Goal: Information Seeking & Learning: Find specific fact

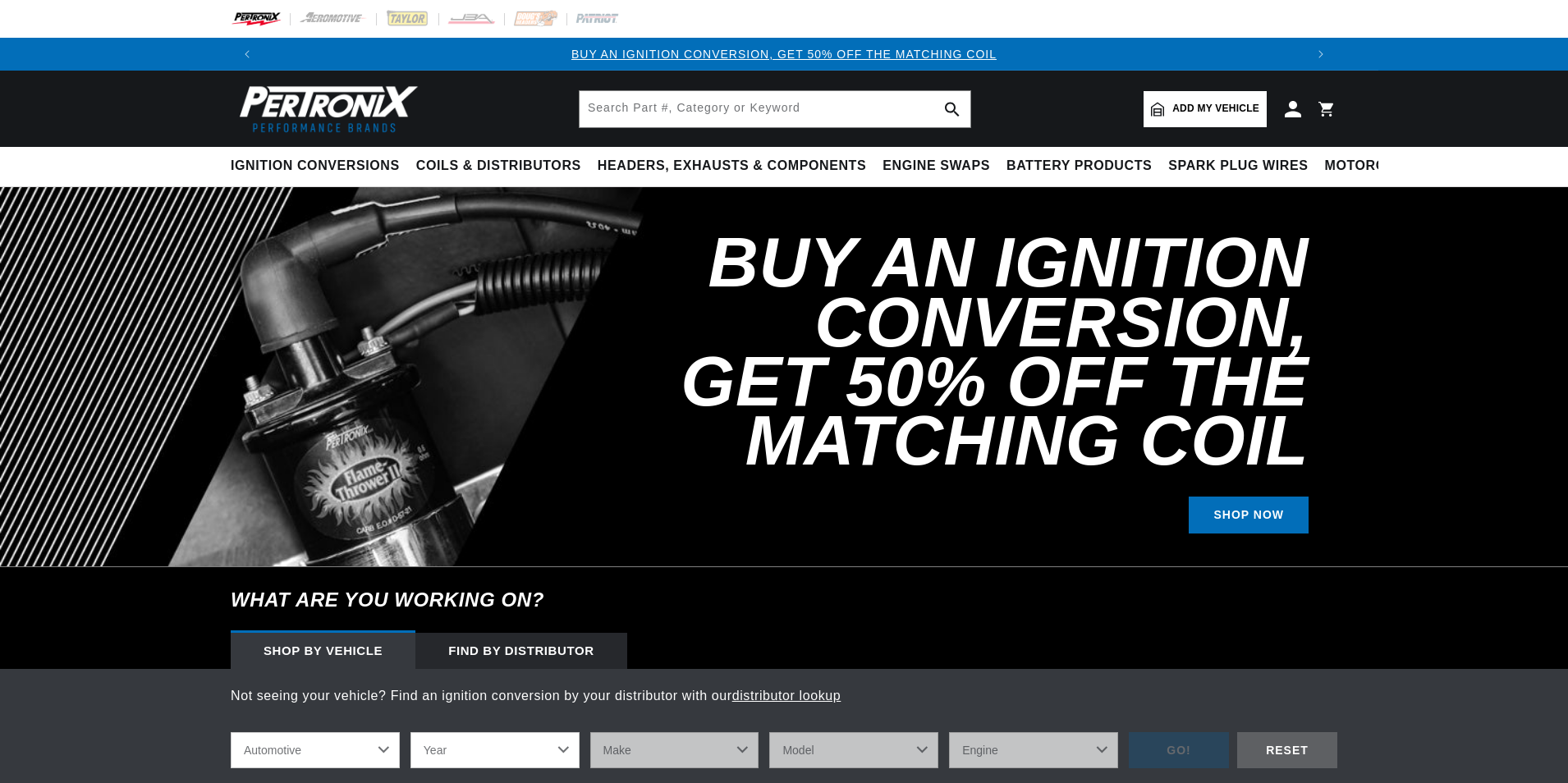
click at [609, 98] on input "text" at bounding box center [775, 109] width 391 height 37
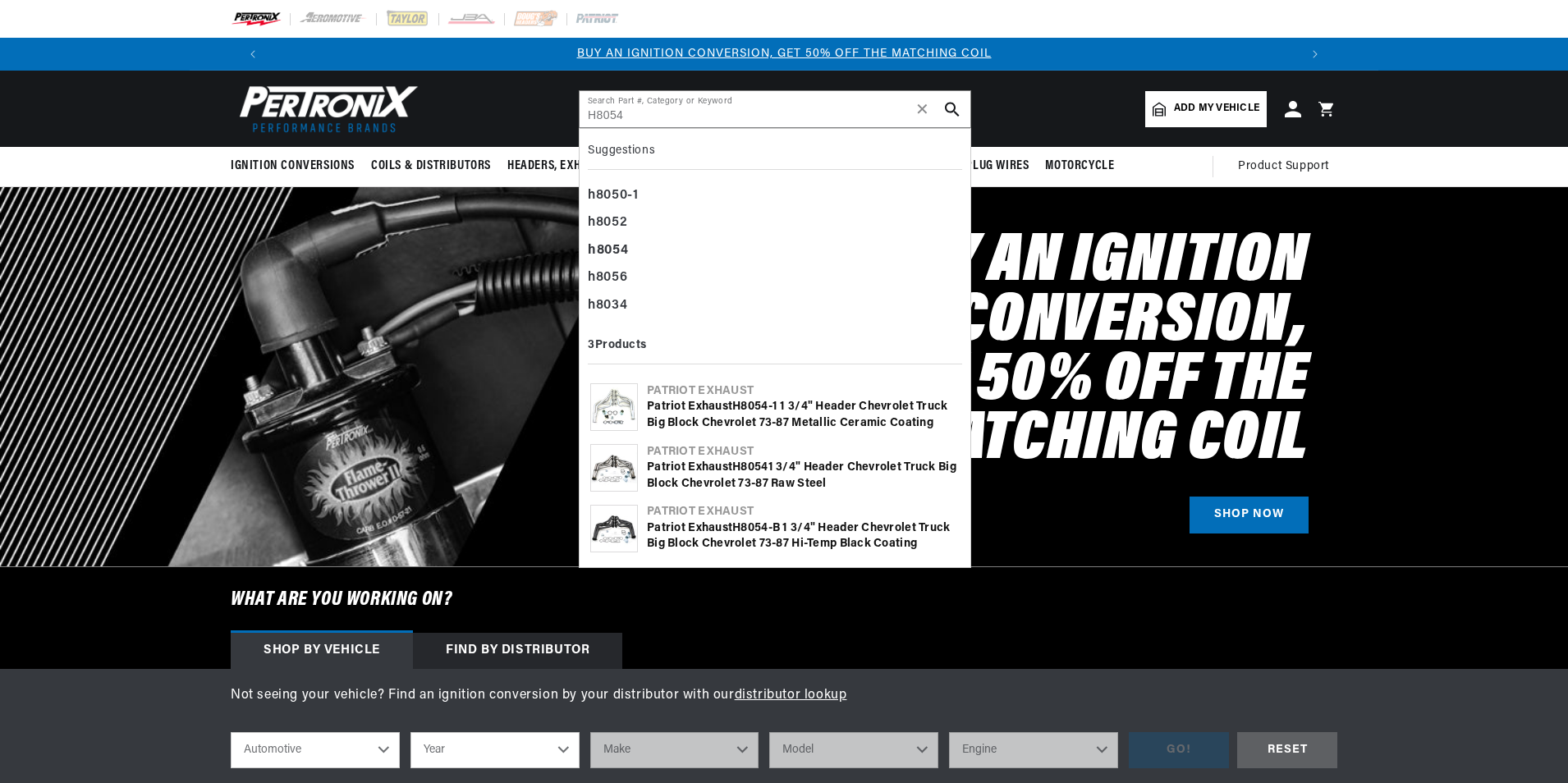
type input "H8054"
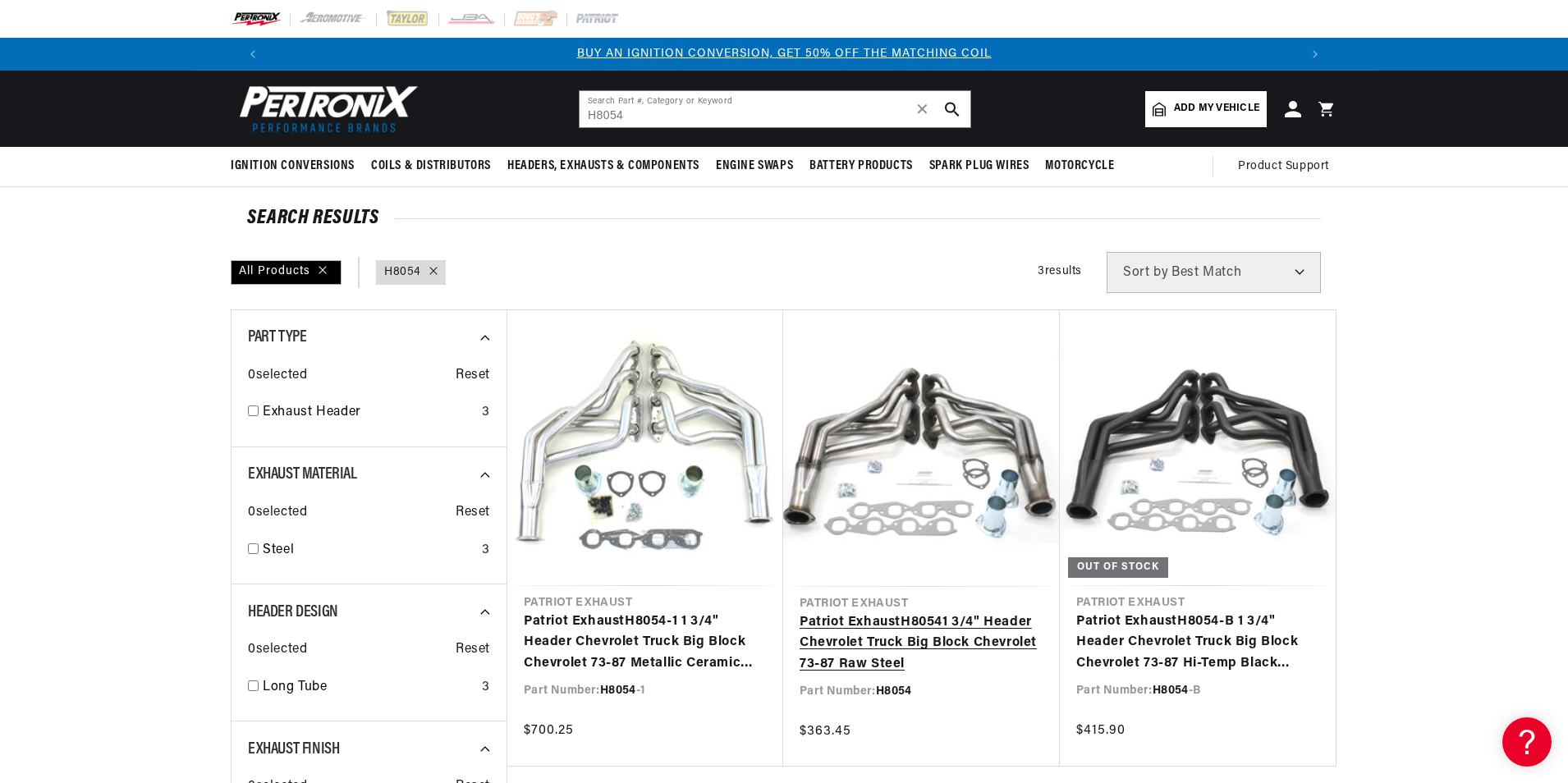
click at [906, 612] on link "Patriot Exhaust H8054 1 3/4" Header Chevrolet Truck Big Block Chevrolet 73-87 R…" at bounding box center [921, 644] width 244 height 63
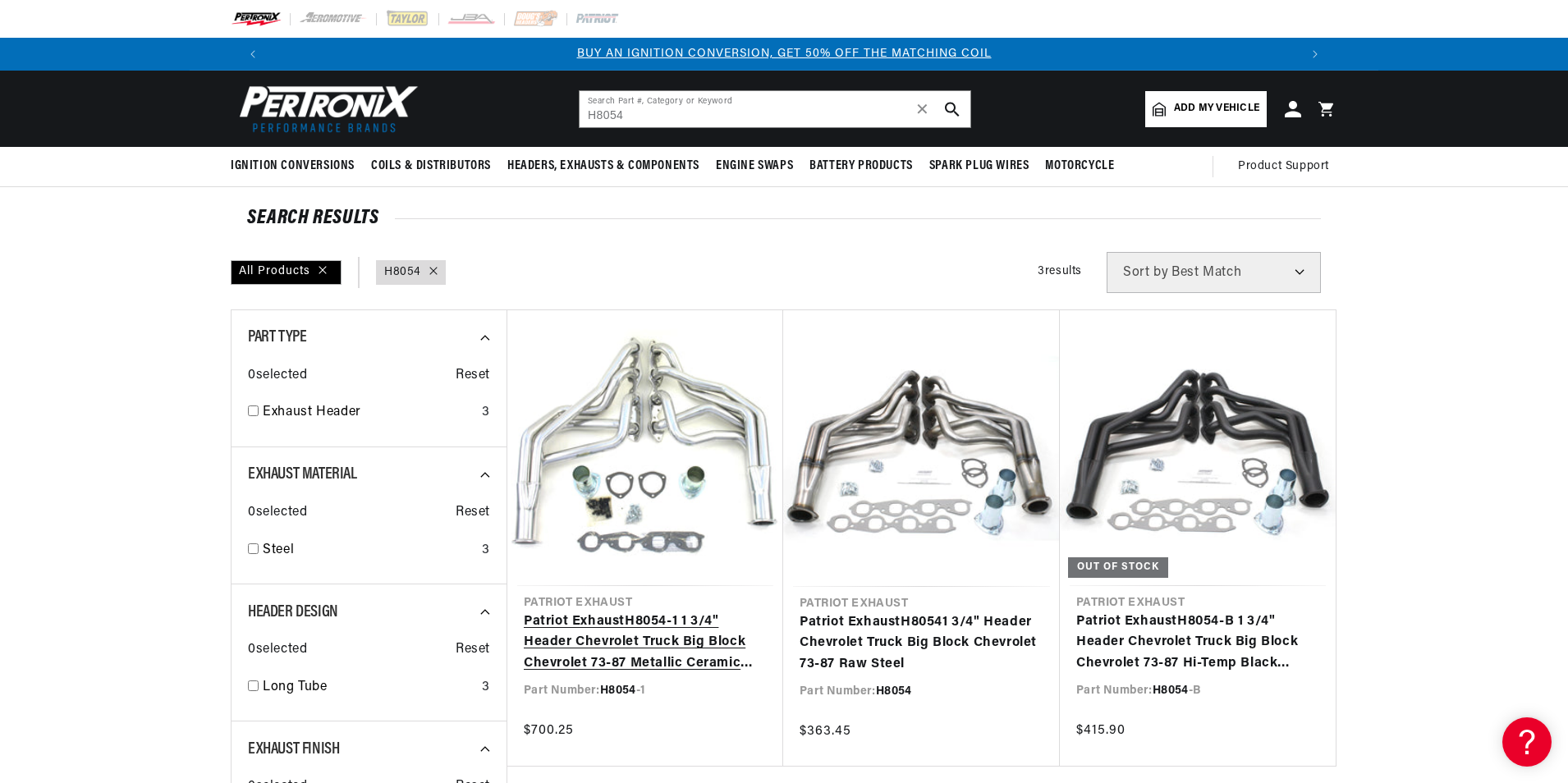
click at [653, 611] on link "Patriot Exhaust H8054 -1 1 3/4" Header Chevrolet Truck Big Block Chevrolet 73-8…" at bounding box center [646, 643] width 243 height 63
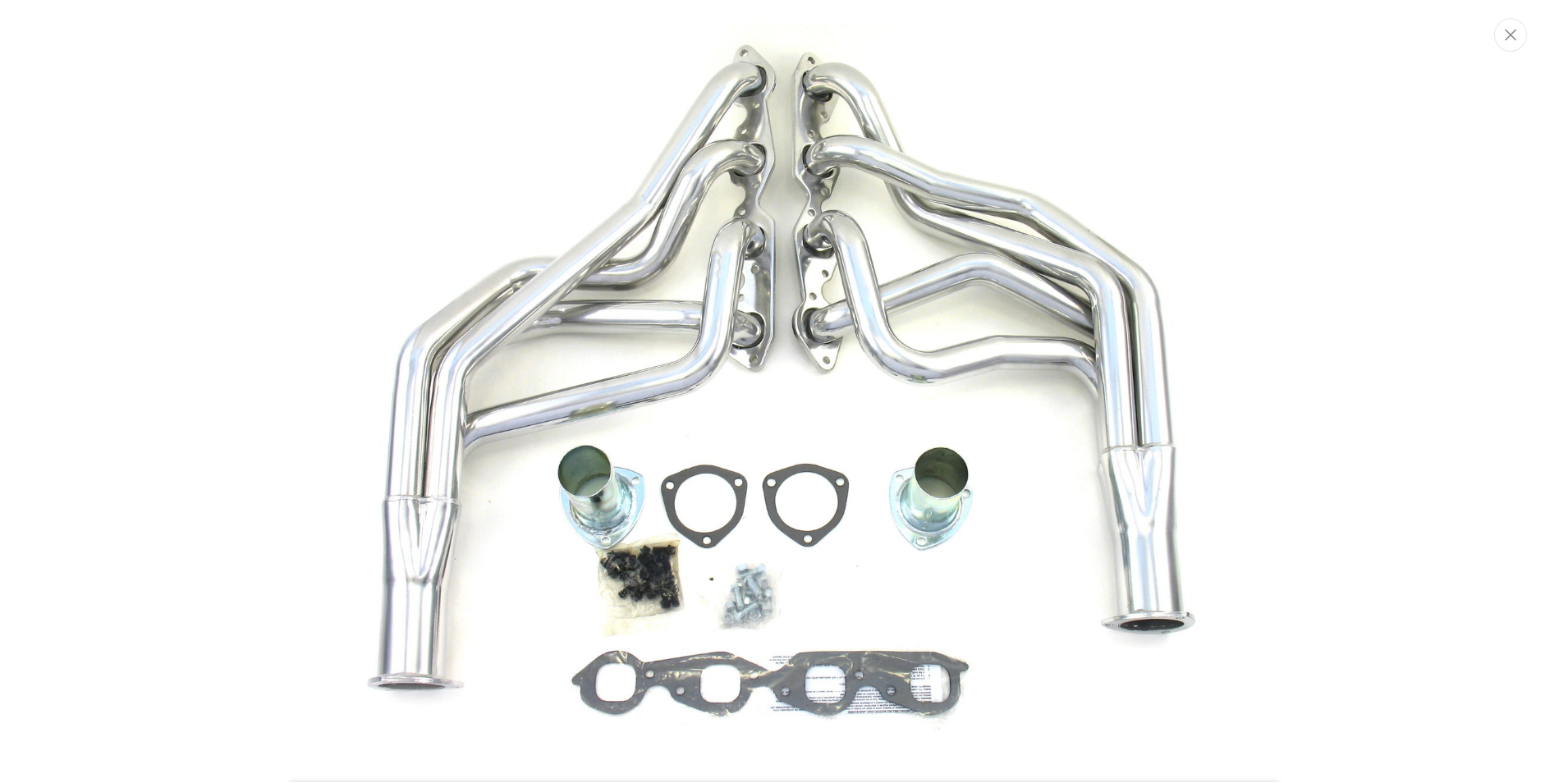
scroll to position [0, 2050]
click at [1517, 37] on icon "Close" at bounding box center [1512, 35] width 12 height 12
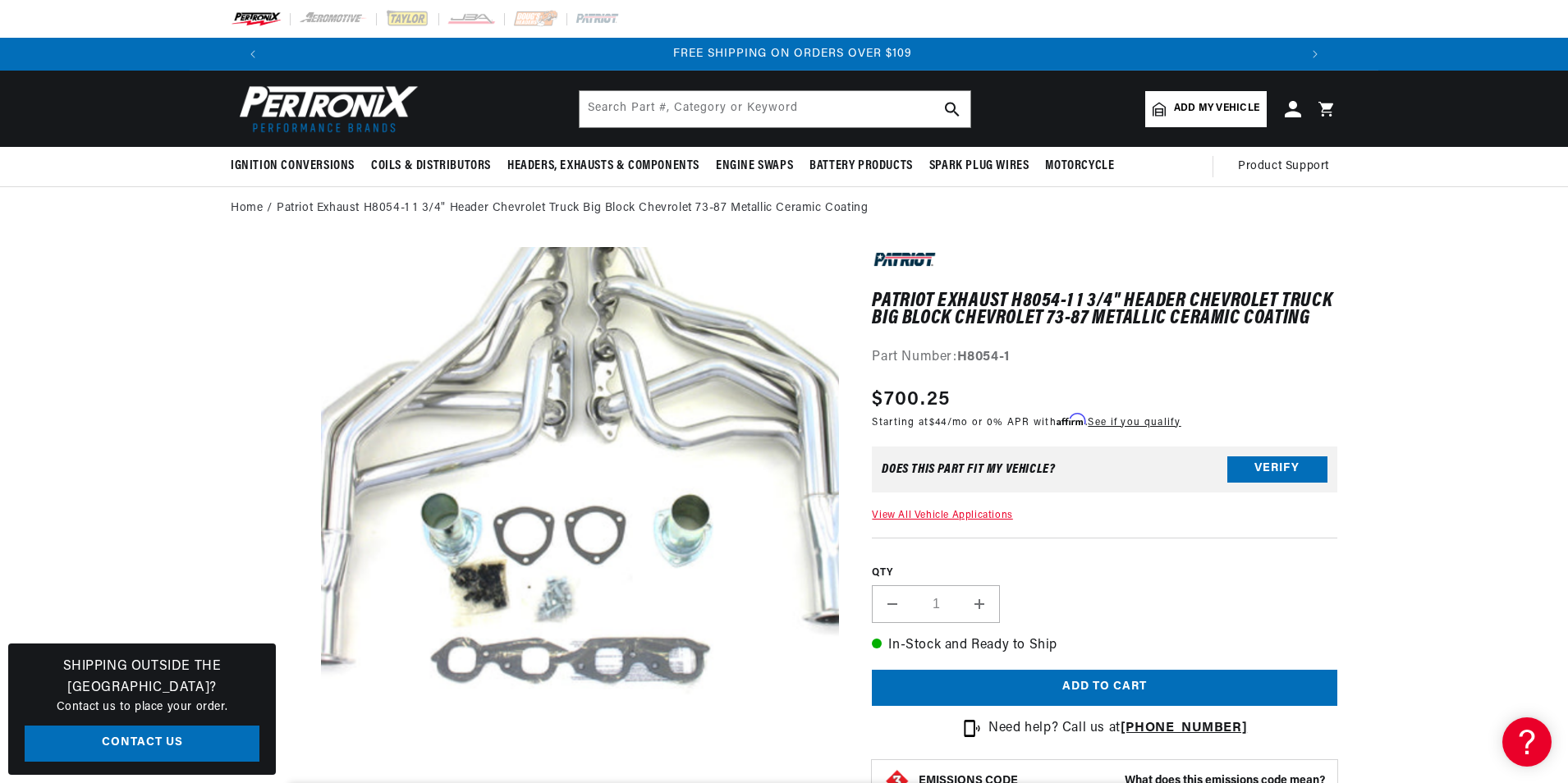
scroll to position [52, 0]
click at [691, 110] on input "text" at bounding box center [775, 109] width 391 height 37
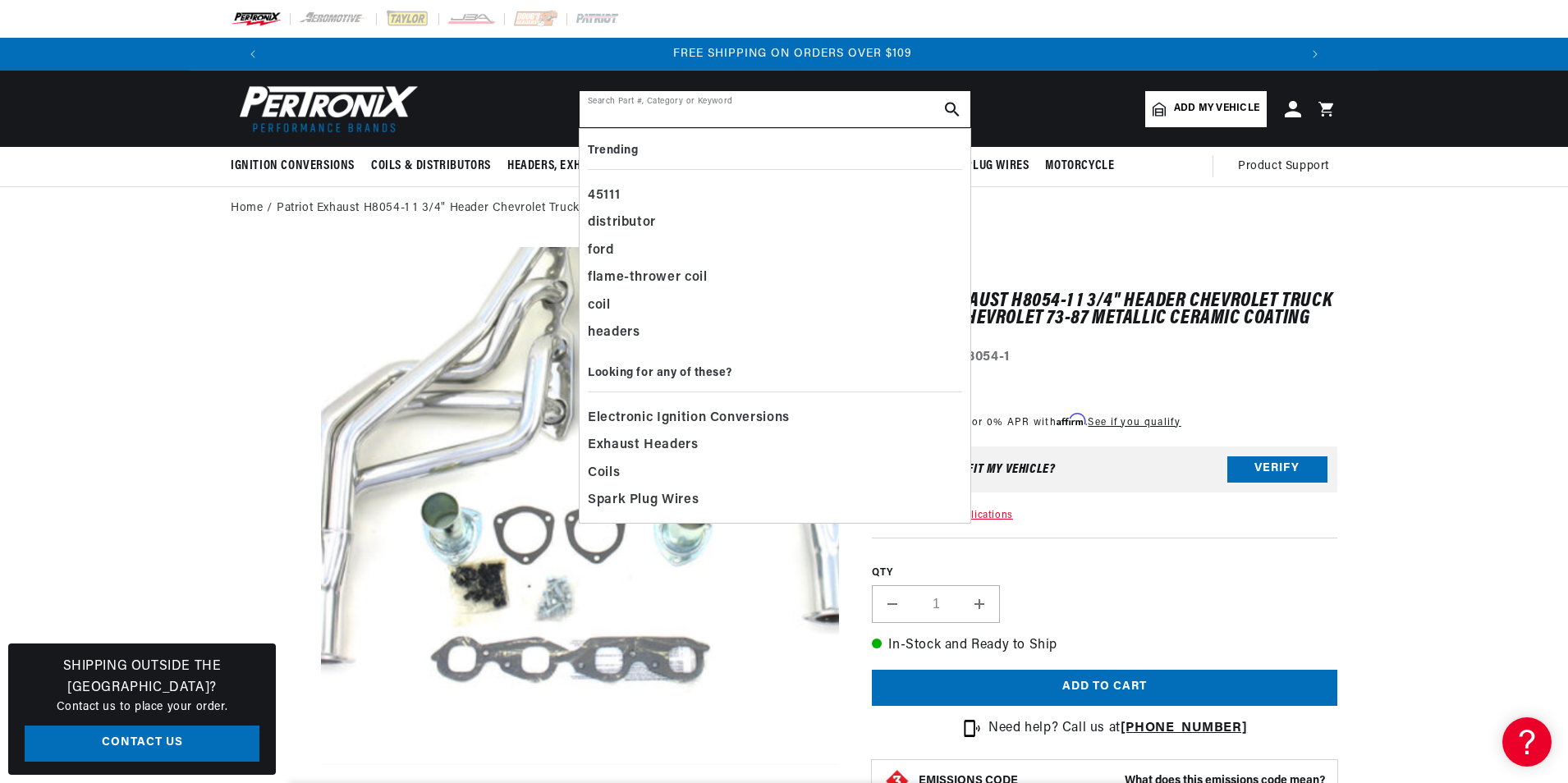
paste input "D3342"
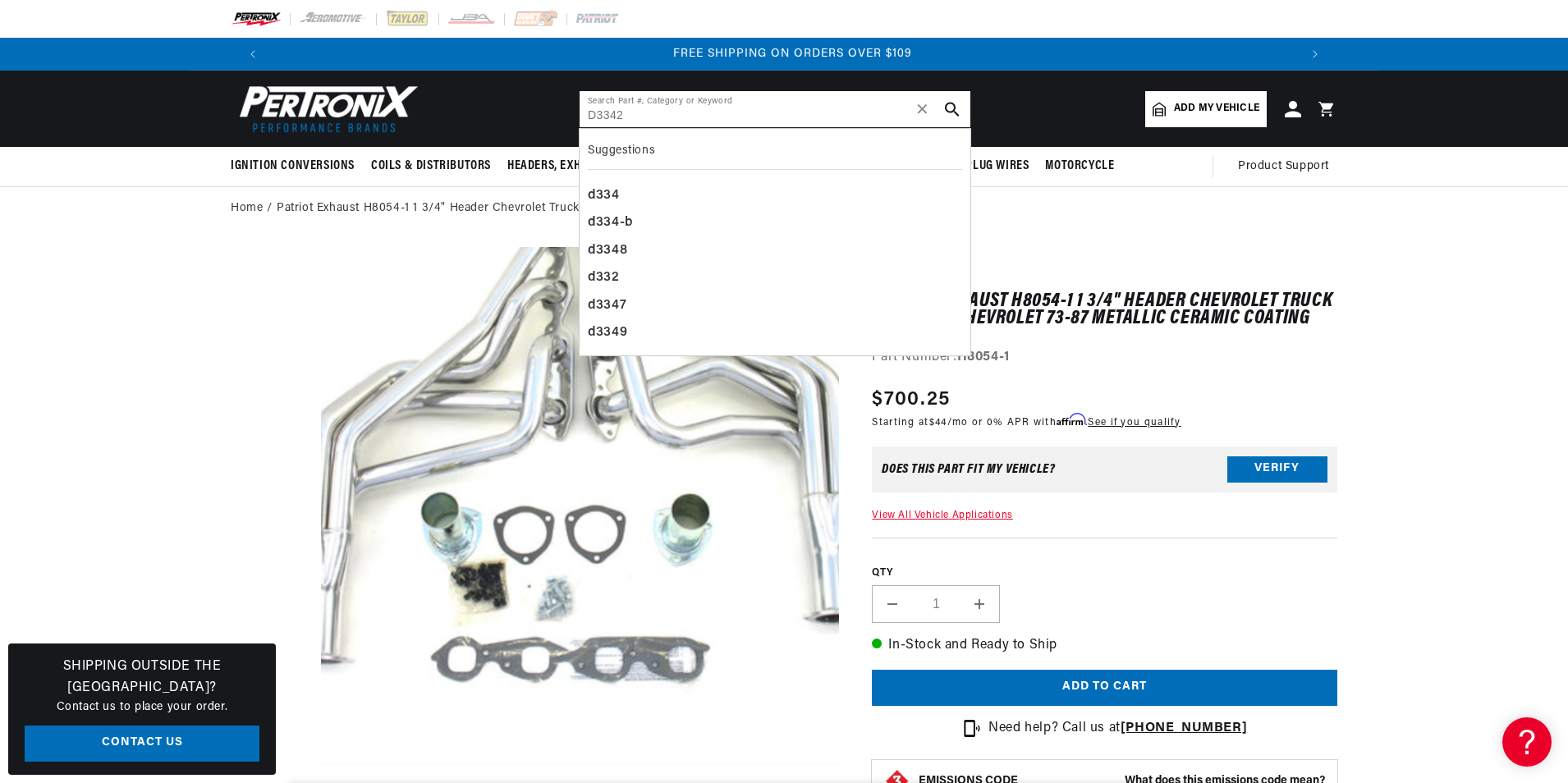
type input "D3342"
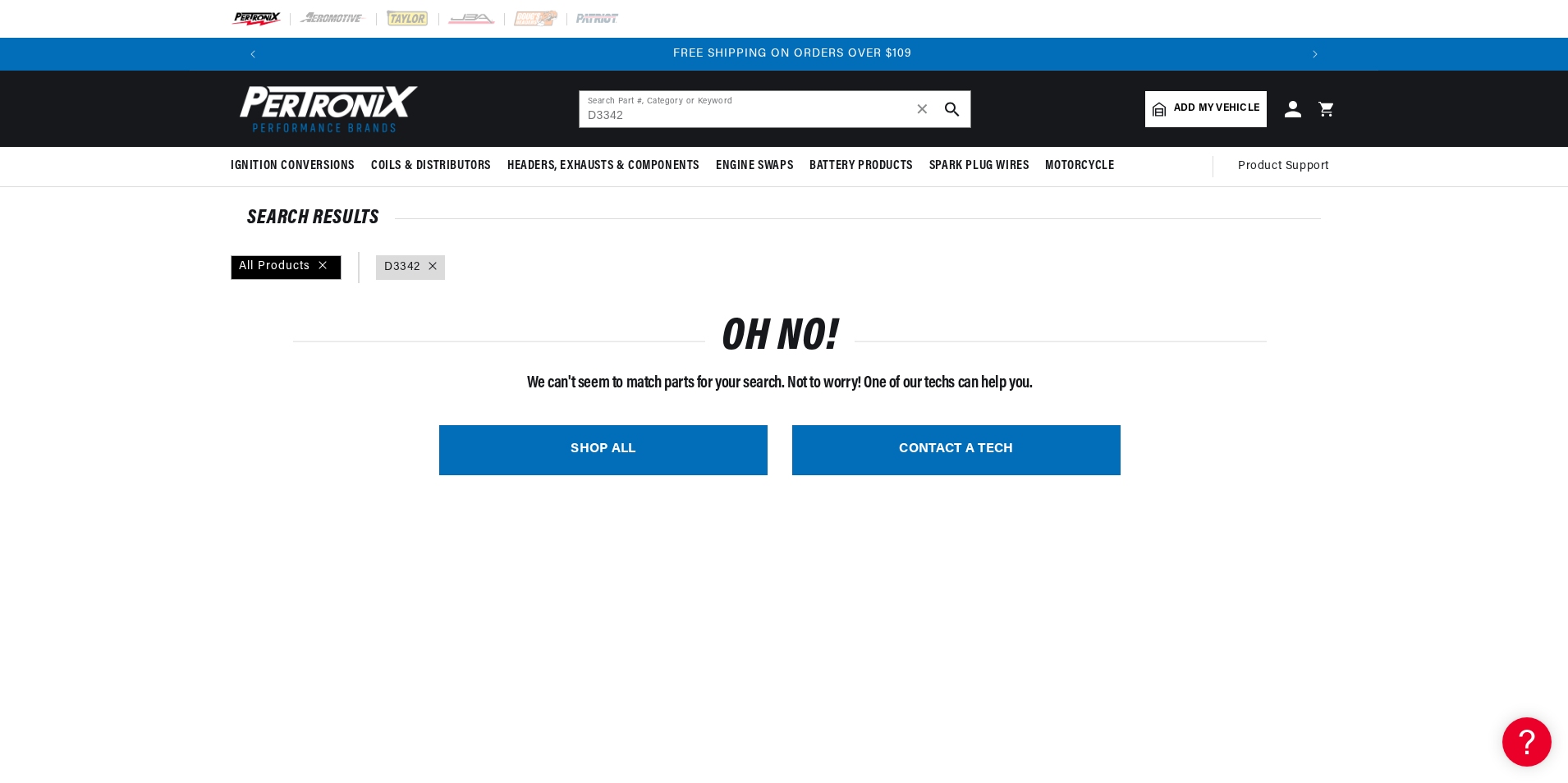
scroll to position [0, 1759]
